Goal: Task Accomplishment & Management: Manage account settings

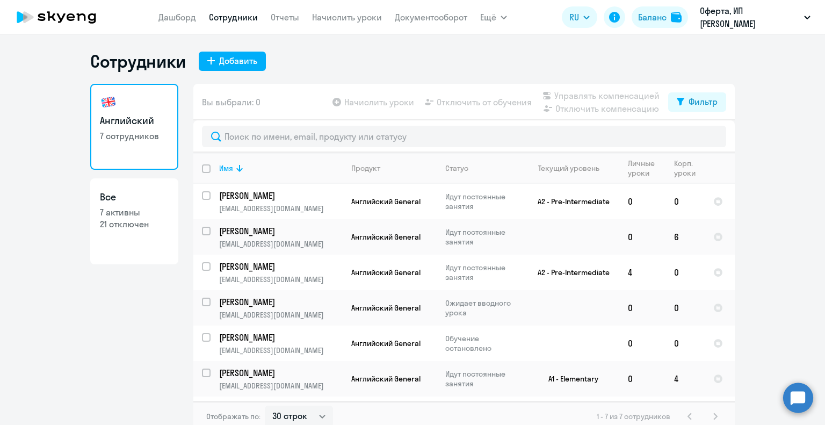
select select "30"
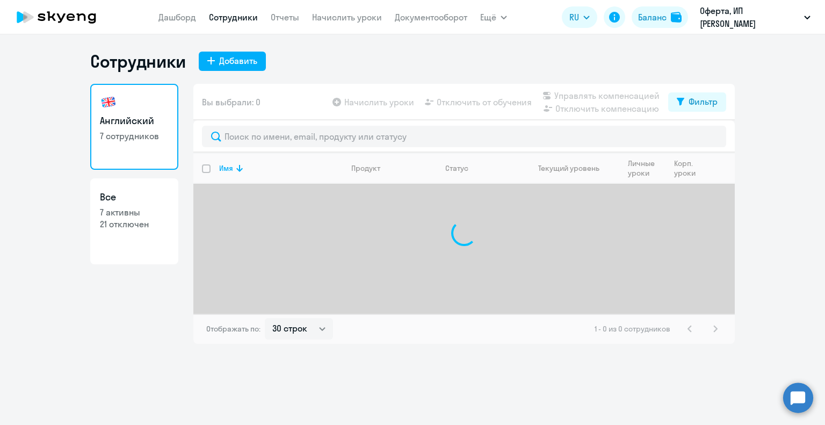
select select "30"
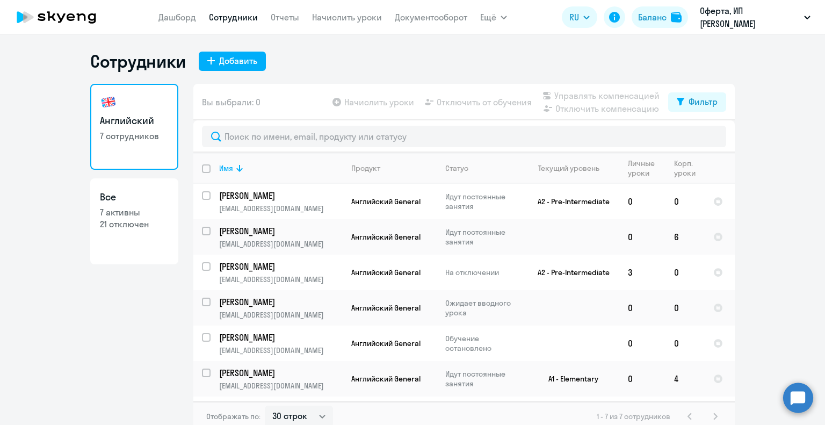
click at [236, 19] on link "Сотрудники" at bounding box center [233, 17] width 49 height 11
click at [219, 17] on link "Сотрудники" at bounding box center [233, 17] width 49 height 11
click at [267, 167] on div "Имя" at bounding box center [280, 168] width 123 height 10
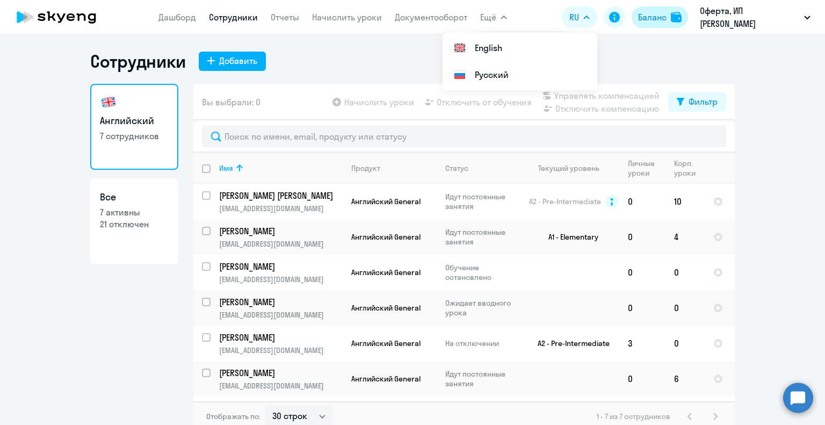
click at [651, 17] on div "Баланс" at bounding box center [652, 17] width 28 height 13
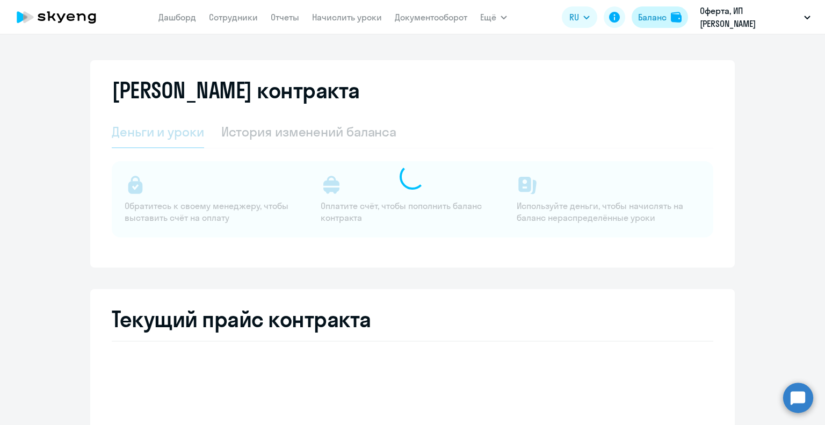
select select "english_adult_not_native_speaker"
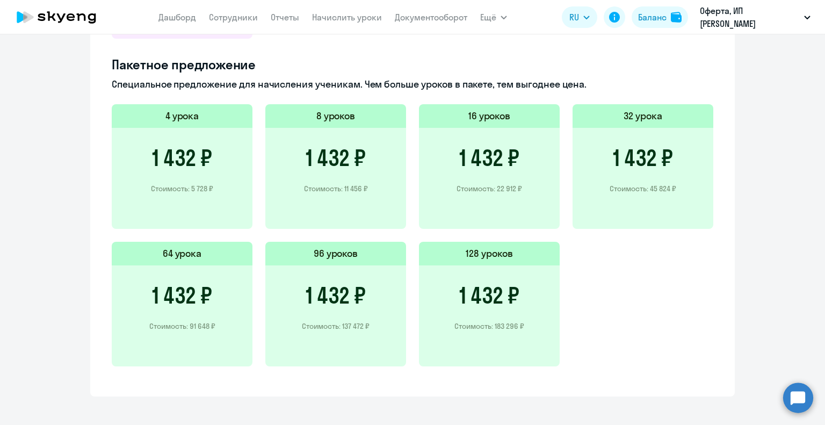
scroll to position [732, 0]
